Goal: Book appointment/travel/reservation

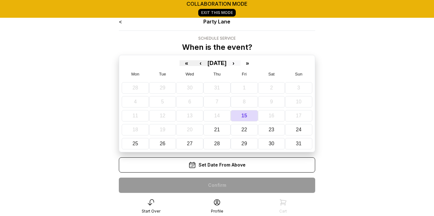
click at [240, 64] on button "›" at bounding box center [233, 63] width 14 height 6
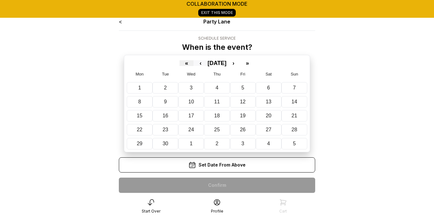
click at [193, 61] on button "‹" at bounding box center [200, 63] width 14 height 6
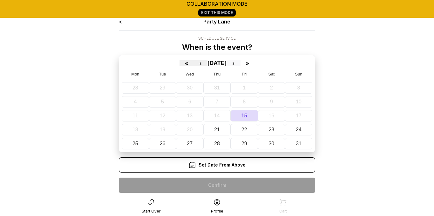
click at [240, 61] on button "›" at bounding box center [233, 63] width 14 height 6
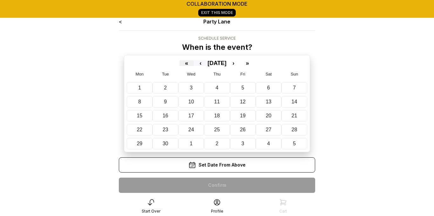
click at [193, 63] on button "‹" at bounding box center [200, 63] width 14 height 6
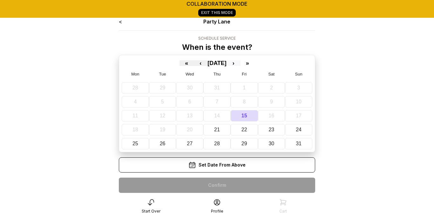
click at [240, 66] on button "›" at bounding box center [233, 63] width 14 height 6
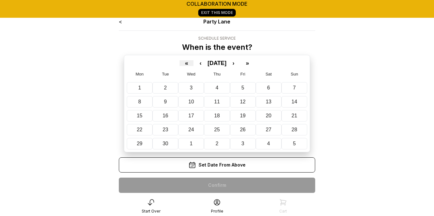
click at [186, 67] on div "« ‹ [DATE] › » Mon Tue Wed Thu Fri Sat Sun 1 2 3 4 5 6 7 8 9 10 11 12 13 14 15 …" at bounding box center [217, 103] width 186 height 97
click at [193, 64] on button "‹" at bounding box center [200, 63] width 14 height 6
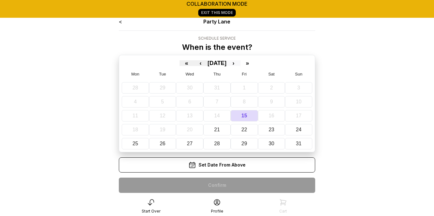
click at [239, 64] on button "›" at bounding box center [233, 63] width 14 height 6
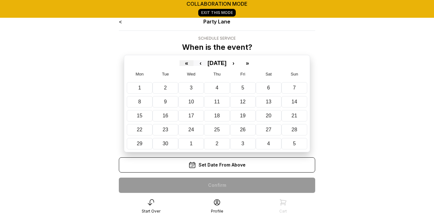
click at [193, 63] on button "‹" at bounding box center [200, 63] width 14 height 6
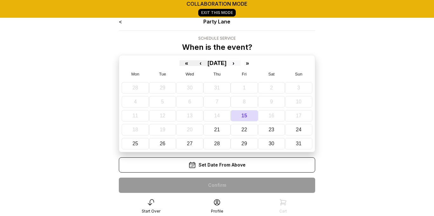
click at [240, 63] on button "›" at bounding box center [233, 63] width 14 height 6
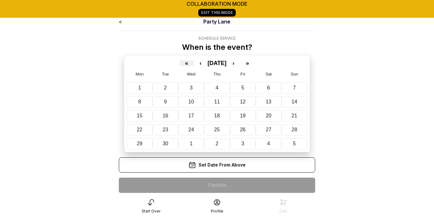
click at [189, 66] on div "« ‹ [DATE] › » Mon Tue Wed Thu Fri Sat Sun 1 2 3 4 5 6 7 8 9 10 11 12 13 14 15 …" at bounding box center [217, 103] width 186 height 97
click at [193, 63] on button "‹" at bounding box center [200, 63] width 14 height 6
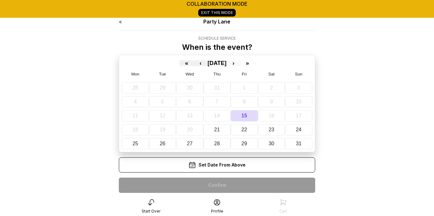
click at [240, 64] on button "›" at bounding box center [233, 63] width 14 height 6
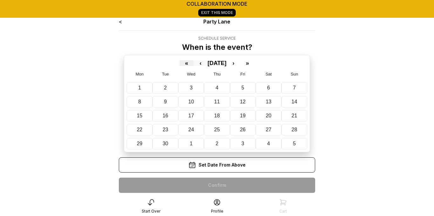
click at [193, 60] on button "‹" at bounding box center [200, 63] width 14 height 6
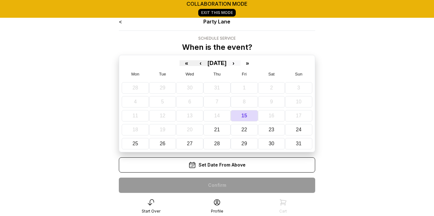
click at [240, 65] on button "›" at bounding box center [233, 63] width 14 height 6
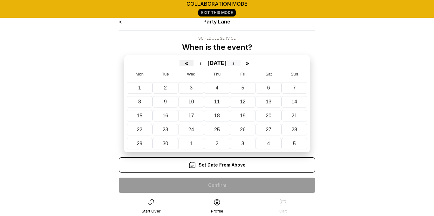
click at [240, 64] on button "›" at bounding box center [233, 63] width 14 height 6
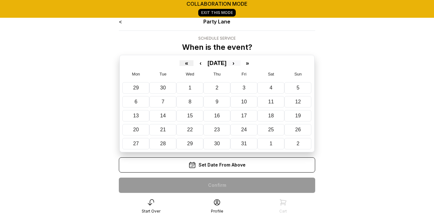
click at [240, 63] on button "›" at bounding box center [233, 63] width 14 height 6
click at [193, 64] on button "‹" at bounding box center [200, 63] width 14 height 6
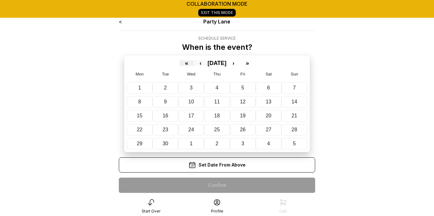
click at [193, 64] on button "‹" at bounding box center [200, 63] width 14 height 6
